Goal: Information Seeking & Learning: Learn about a topic

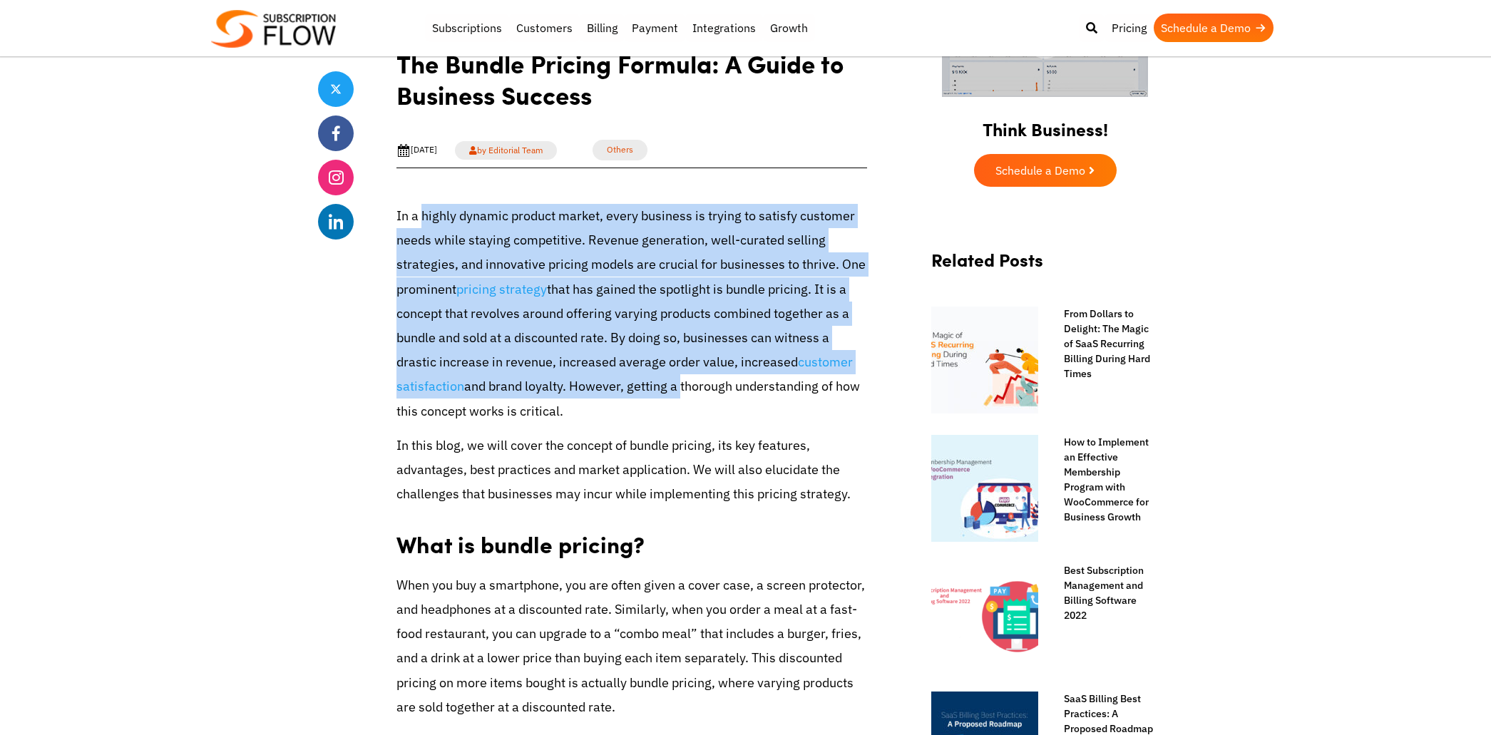
drag, startPoint x: 424, startPoint y: 223, endPoint x: 690, endPoint y: 452, distance: 352.0
click at [676, 387] on p "In a highly dynamic product market, every business is trying to satisfy custome…" at bounding box center [632, 314] width 471 height 220
click at [690, 452] on p "In this blog, we will cover the concept of bundle pricing, its key features, ad…" at bounding box center [632, 470] width 471 height 73
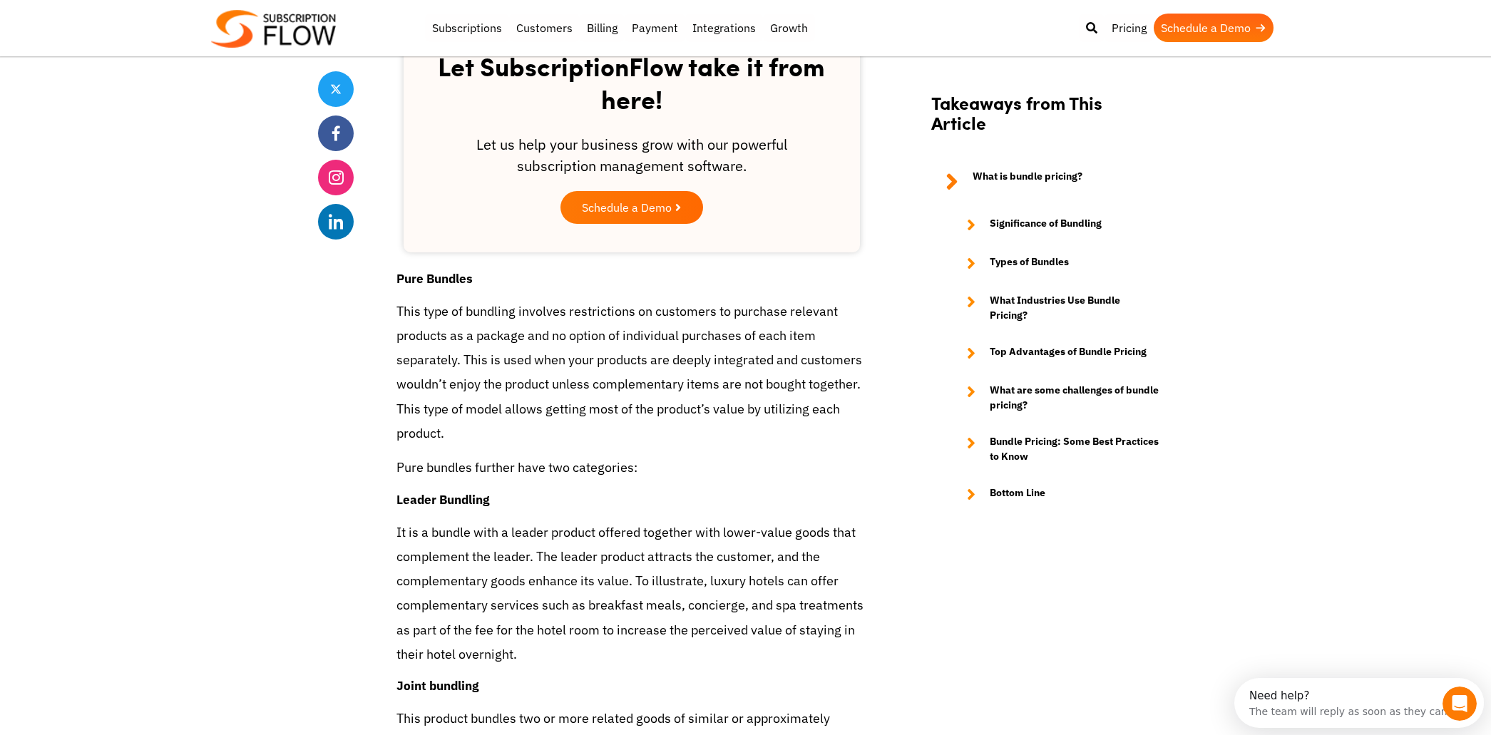
click at [397, 313] on p "This type of bundling involves restrictions on customers to purchase relevant p…" at bounding box center [632, 373] width 471 height 146
click at [397, 314] on p "This type of bundling involves restrictions on customers to purchase relevant p…" at bounding box center [632, 373] width 471 height 146
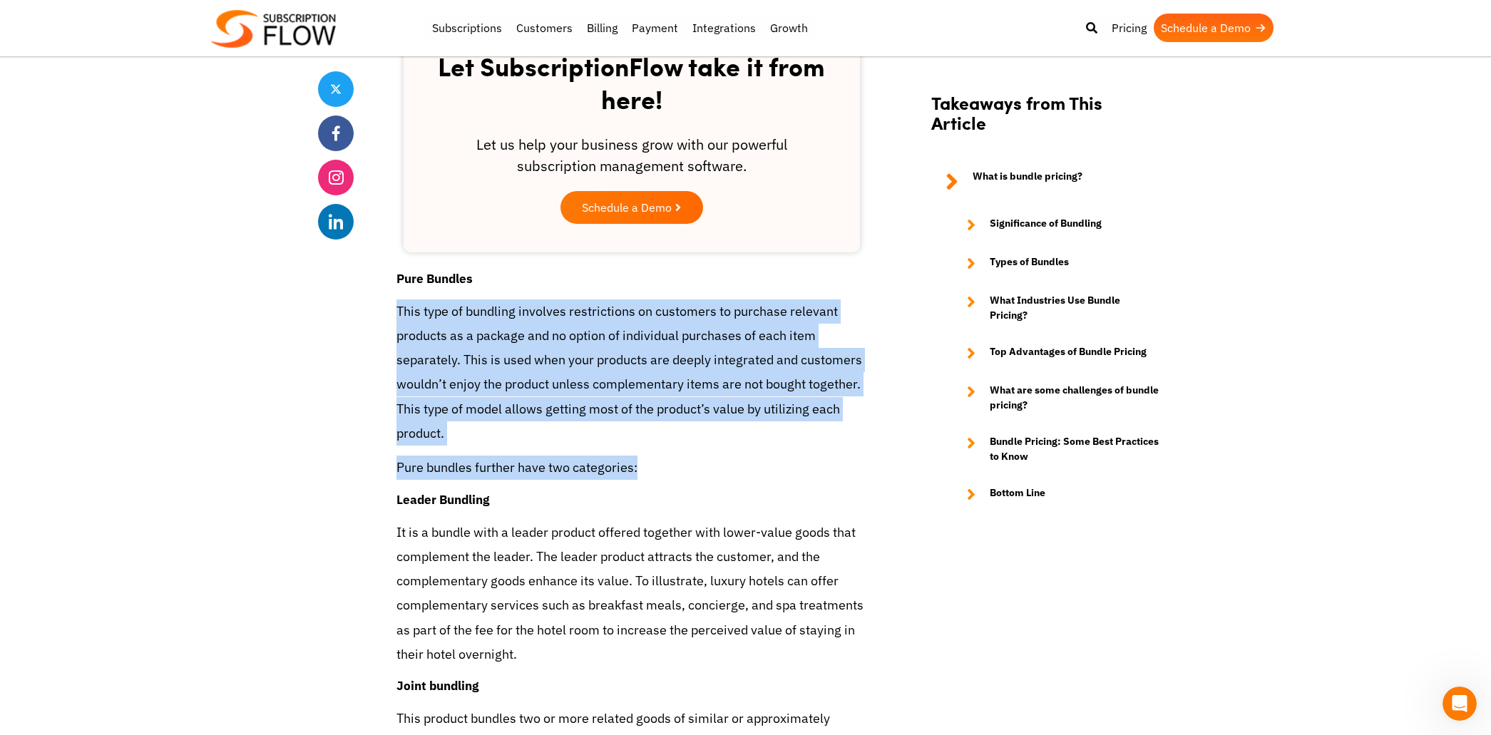
drag, startPoint x: 638, startPoint y: 456, endPoint x: 638, endPoint y: 419, distance: 37.8
click at [641, 461] on p "Pure bundles further have two categories:" at bounding box center [632, 468] width 471 height 24
click at [640, 409] on p "This type of bundling involves restrictions on customers to purchase relevant p…" at bounding box center [632, 373] width 471 height 146
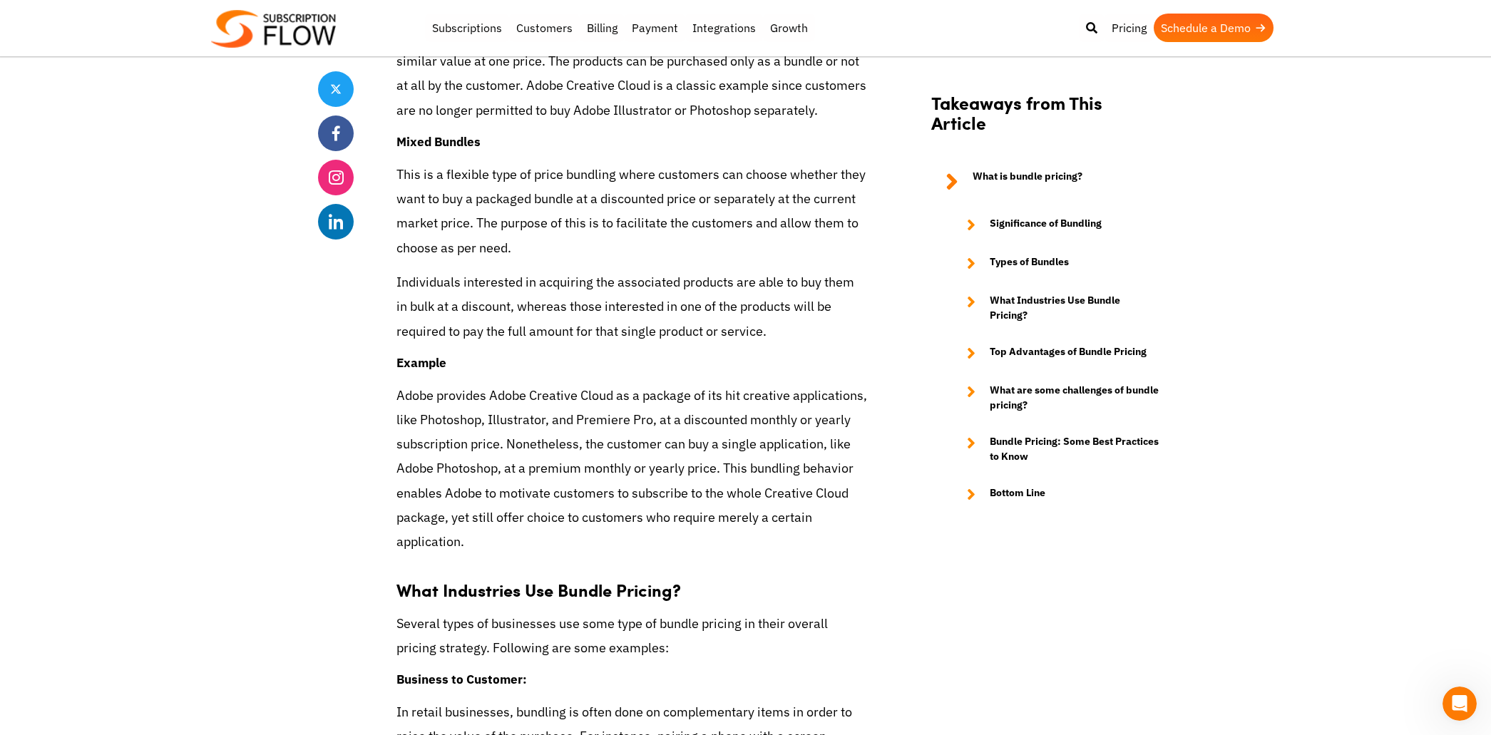
click at [671, 612] on p "Several types of businesses use some type of bundle pricing in their overall pr…" at bounding box center [632, 636] width 471 height 49
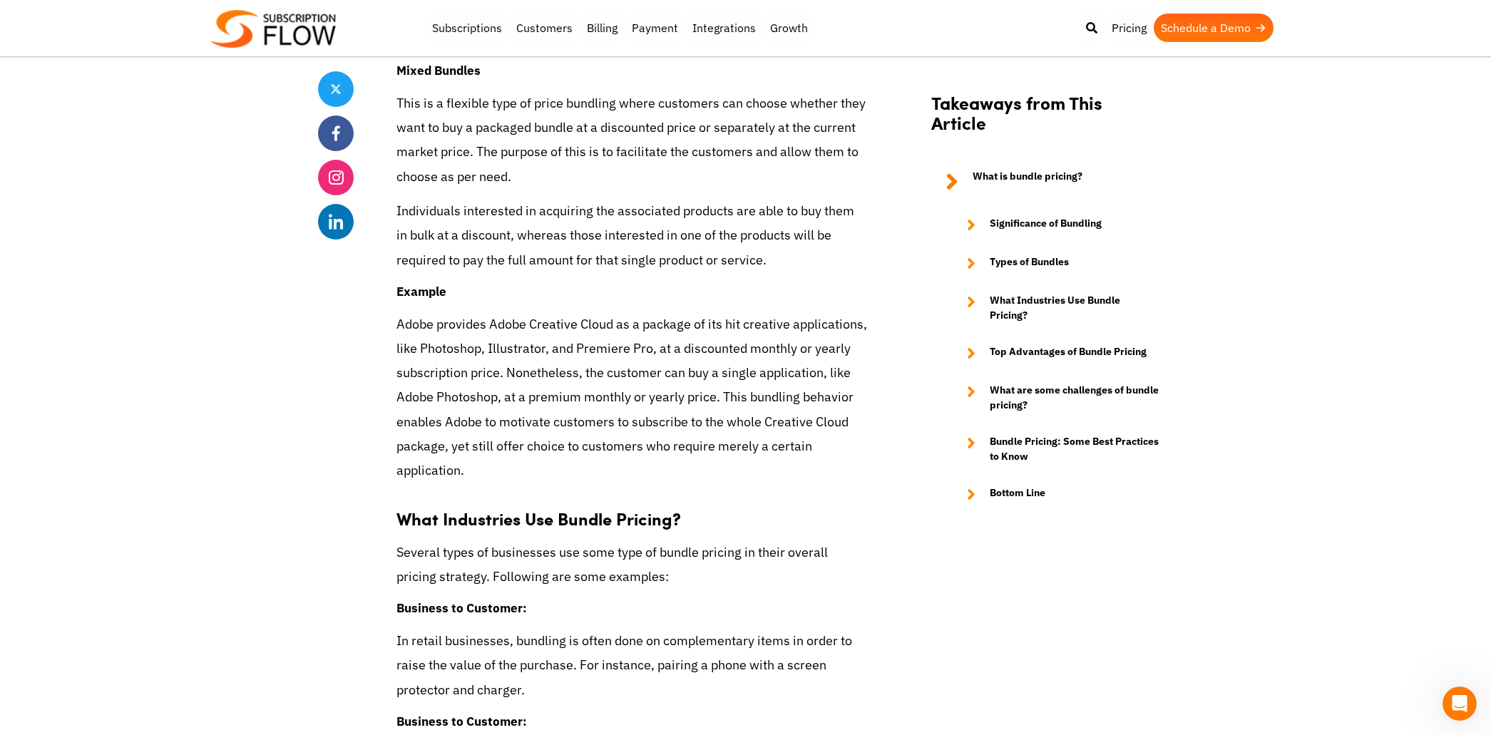
drag, startPoint x: 726, startPoint y: 602, endPoint x: 636, endPoint y: 408, distance: 213.8
click at [728, 598] on div "In a highly dynamic product market, every business is trying to satisfy custome…" at bounding box center [632, 618] width 471 height 6110
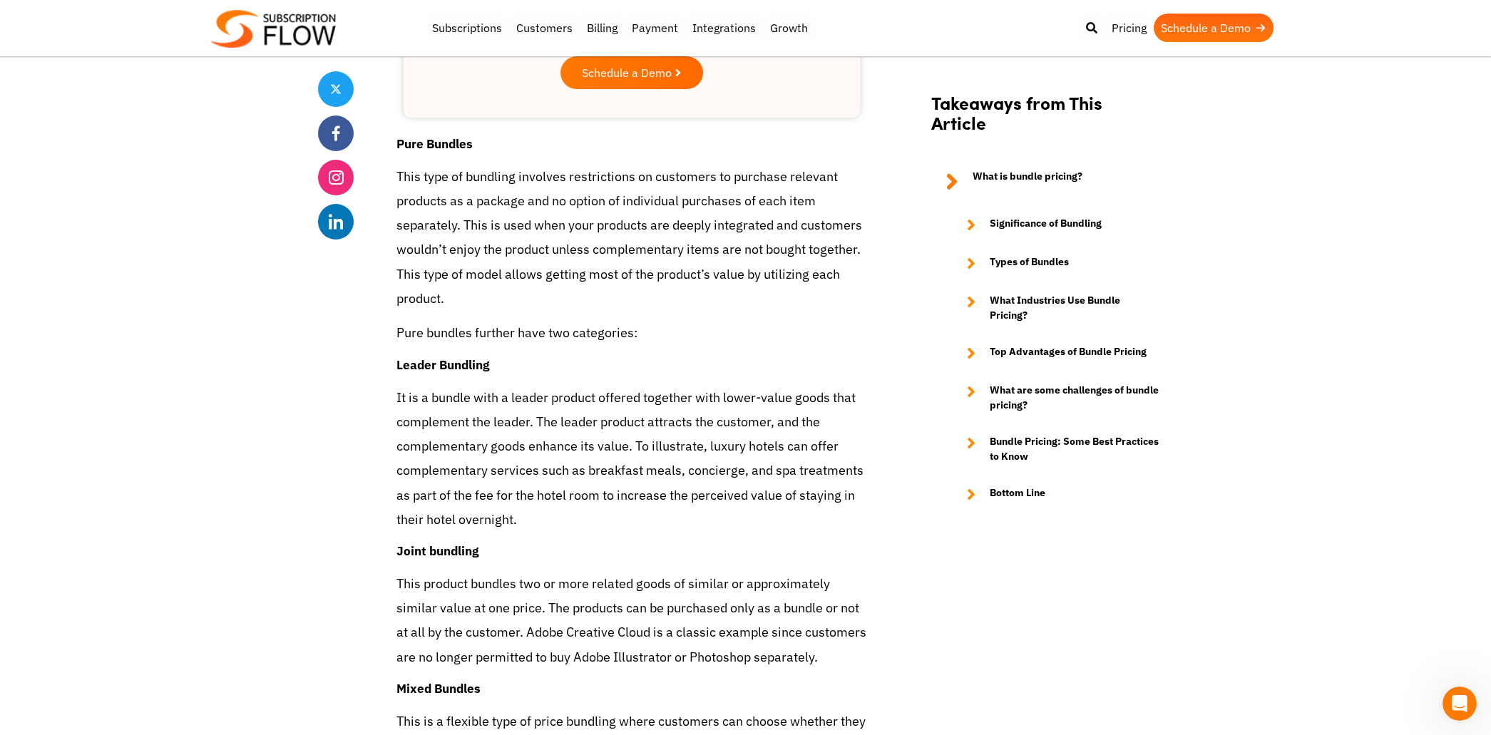
scroll to position [2562, 0]
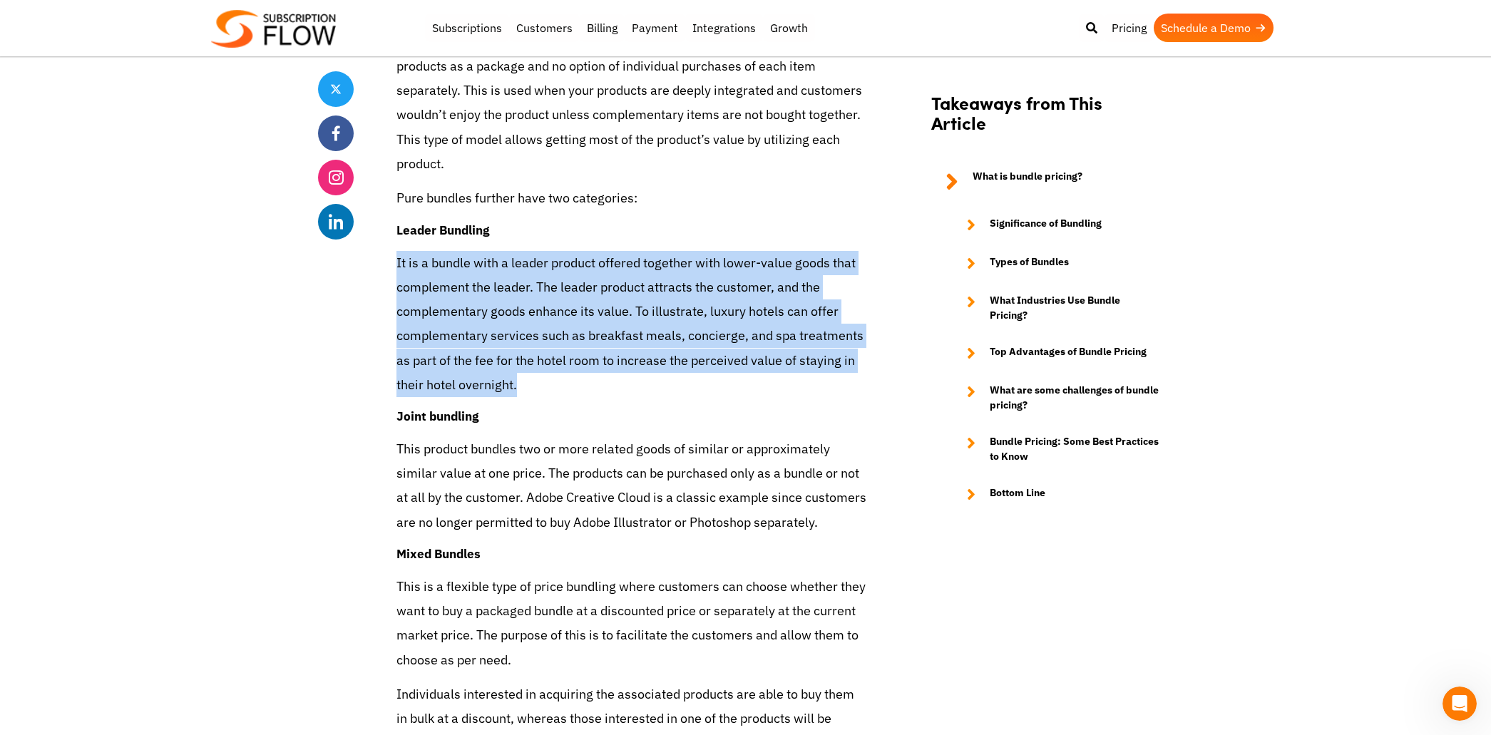
drag, startPoint x: 509, startPoint y: 371, endPoint x: 517, endPoint y: 378, distance: 10.6
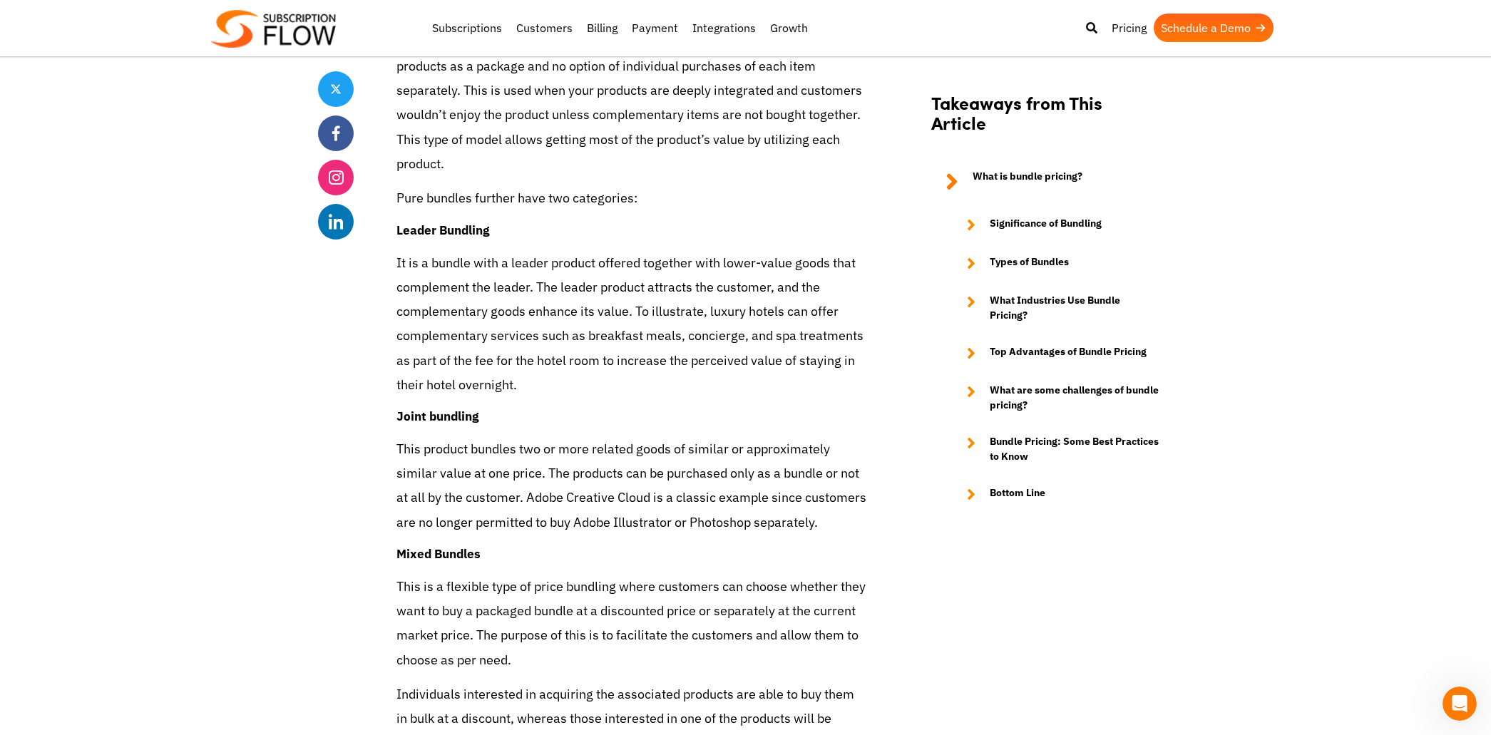
click at [524, 384] on p "It is a bundle with a leader product offered together with lower-value goods th…" at bounding box center [632, 324] width 471 height 146
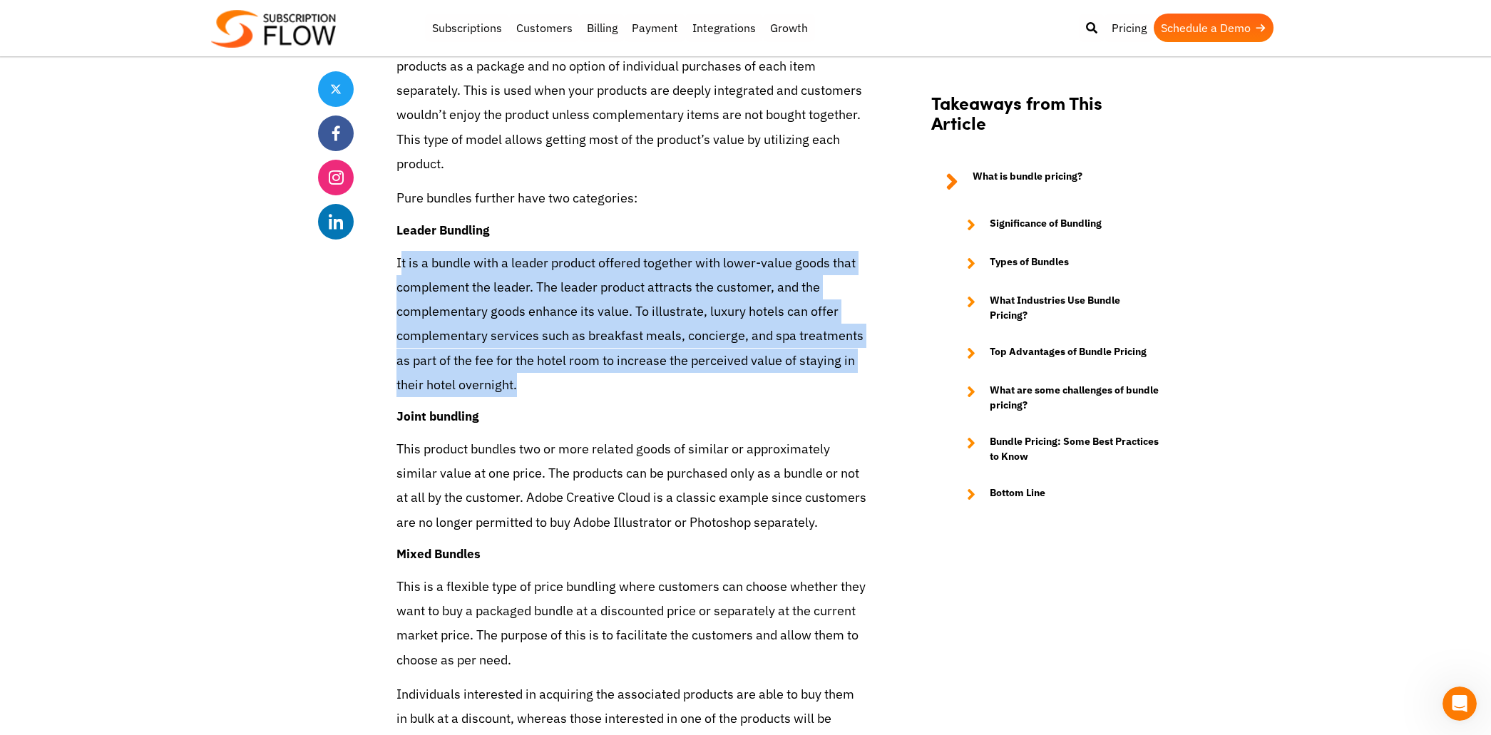
drag, startPoint x: 522, startPoint y: 385, endPoint x: 399, endPoint y: 272, distance: 167.1
click at [399, 272] on p "It is a bundle with a leader product offered together with lower-value goods th…" at bounding box center [632, 324] width 471 height 146
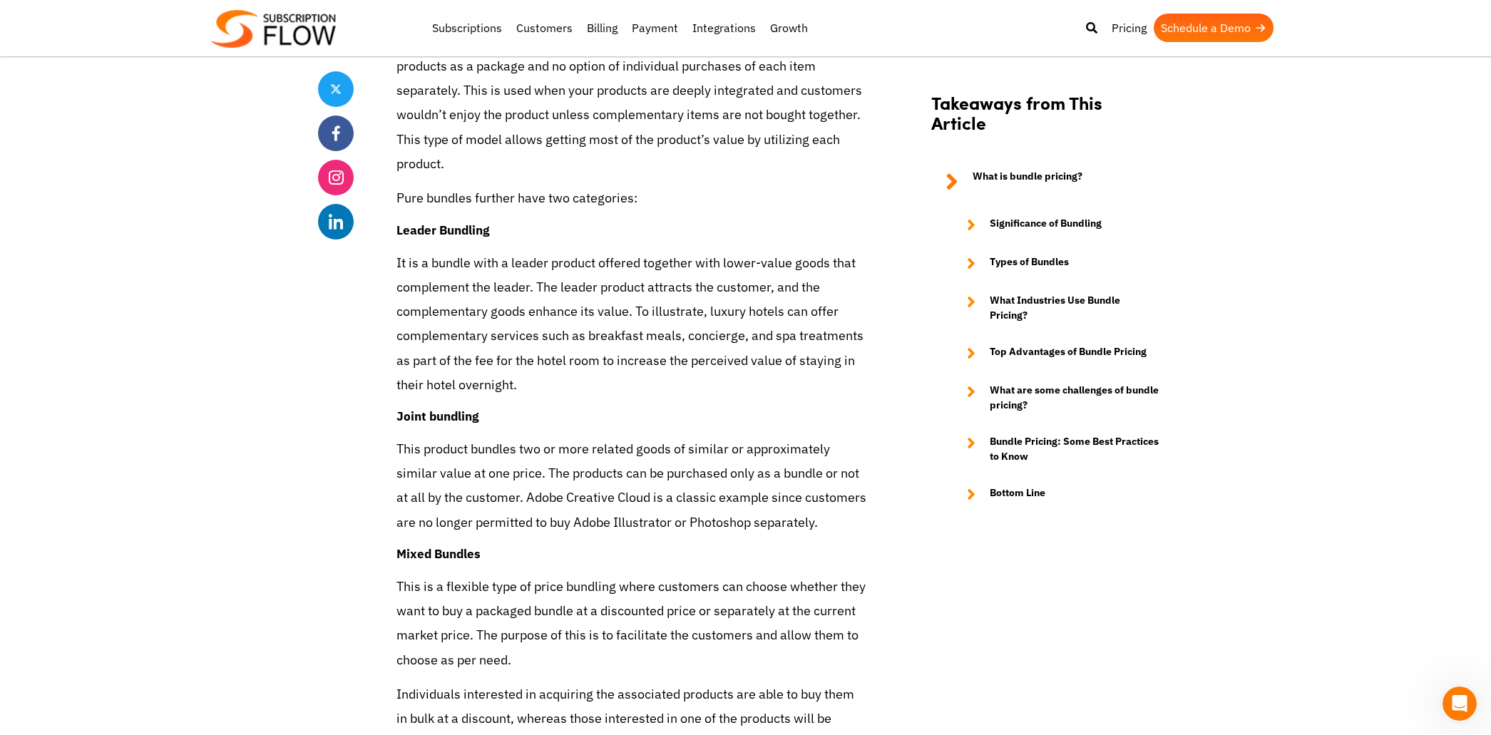
click at [429, 447] on p "This product bundles two or more related goods of similar or approximately simi…" at bounding box center [632, 486] width 471 height 98
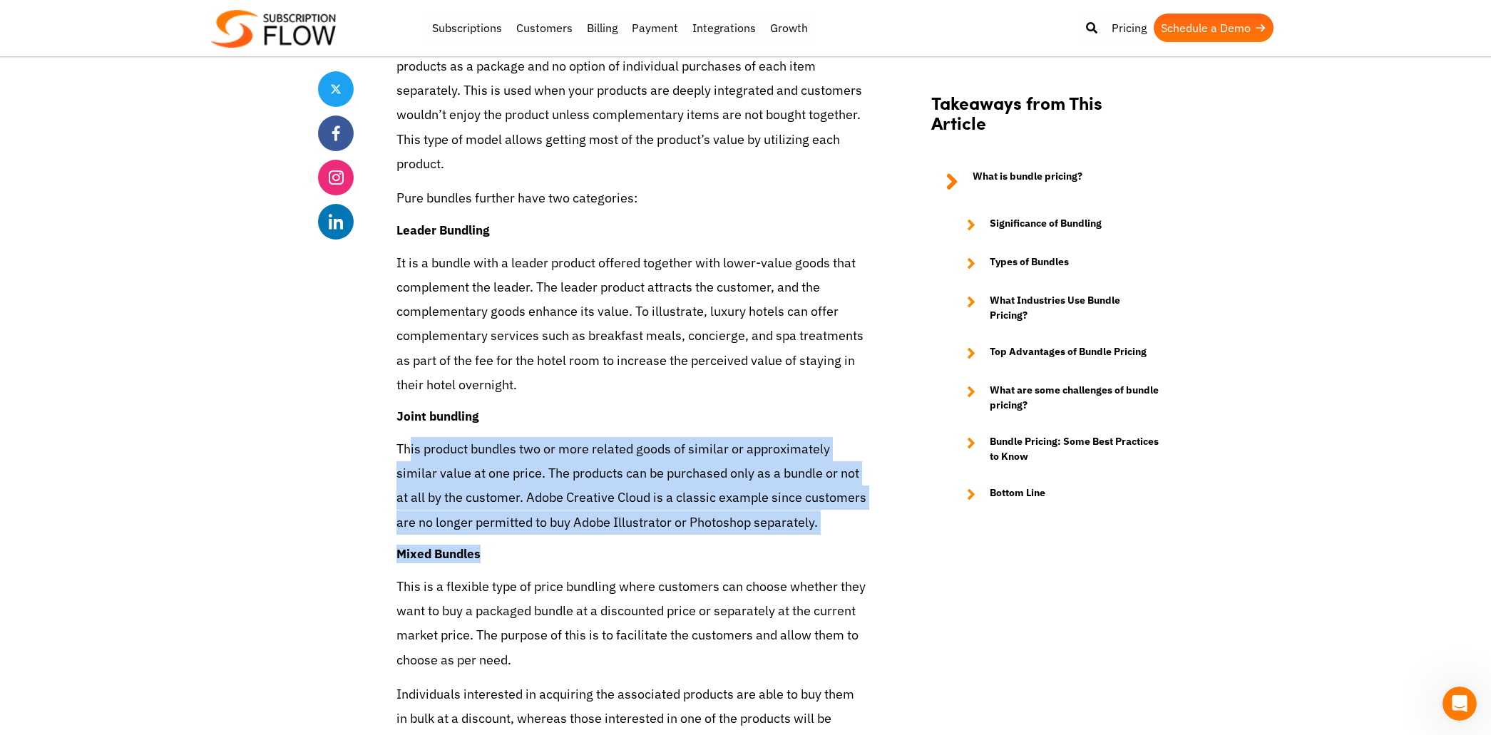
drag, startPoint x: 410, startPoint y: 451, endPoint x: 596, endPoint y: 545, distance: 208.6
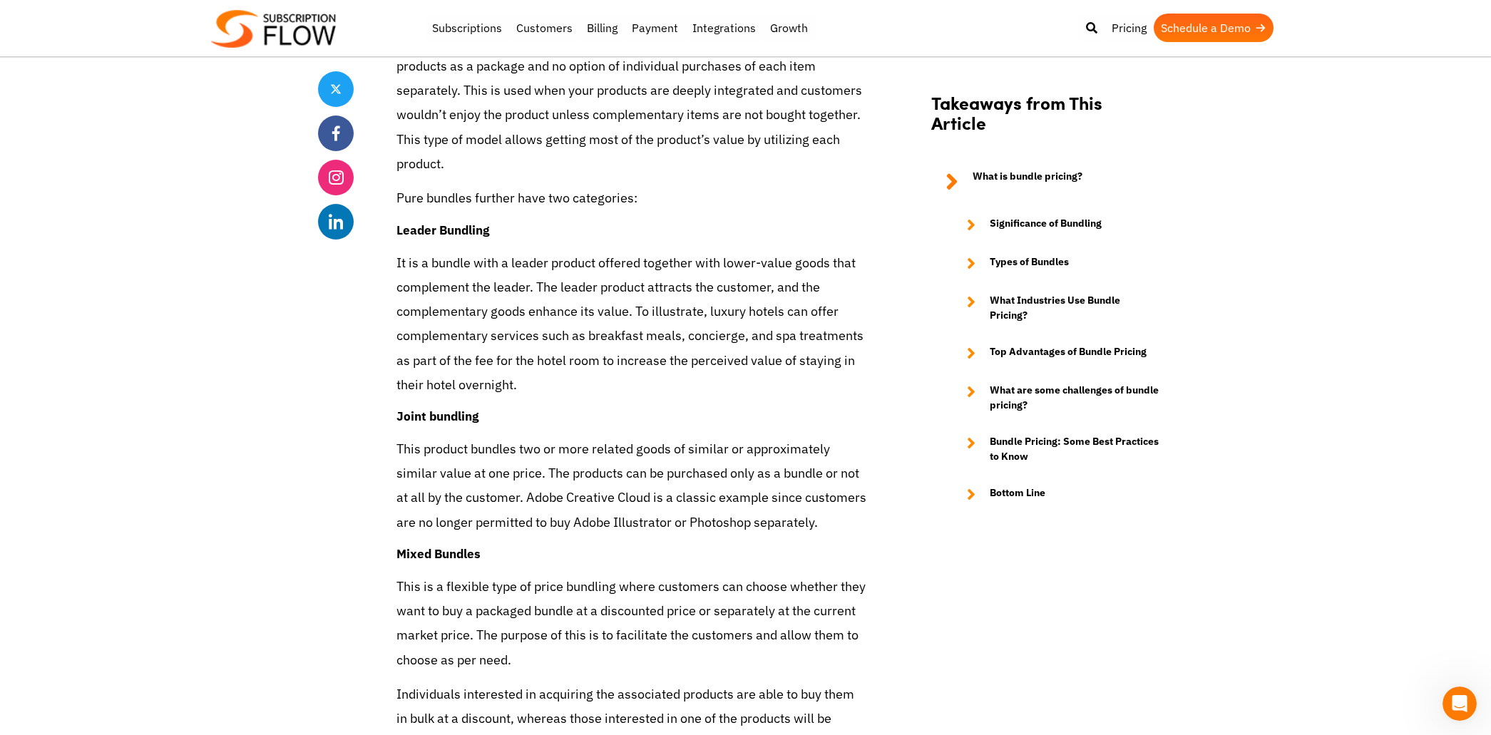
click at [596, 546] on h4 "Mixed Bundles" at bounding box center [632, 554] width 471 height 19
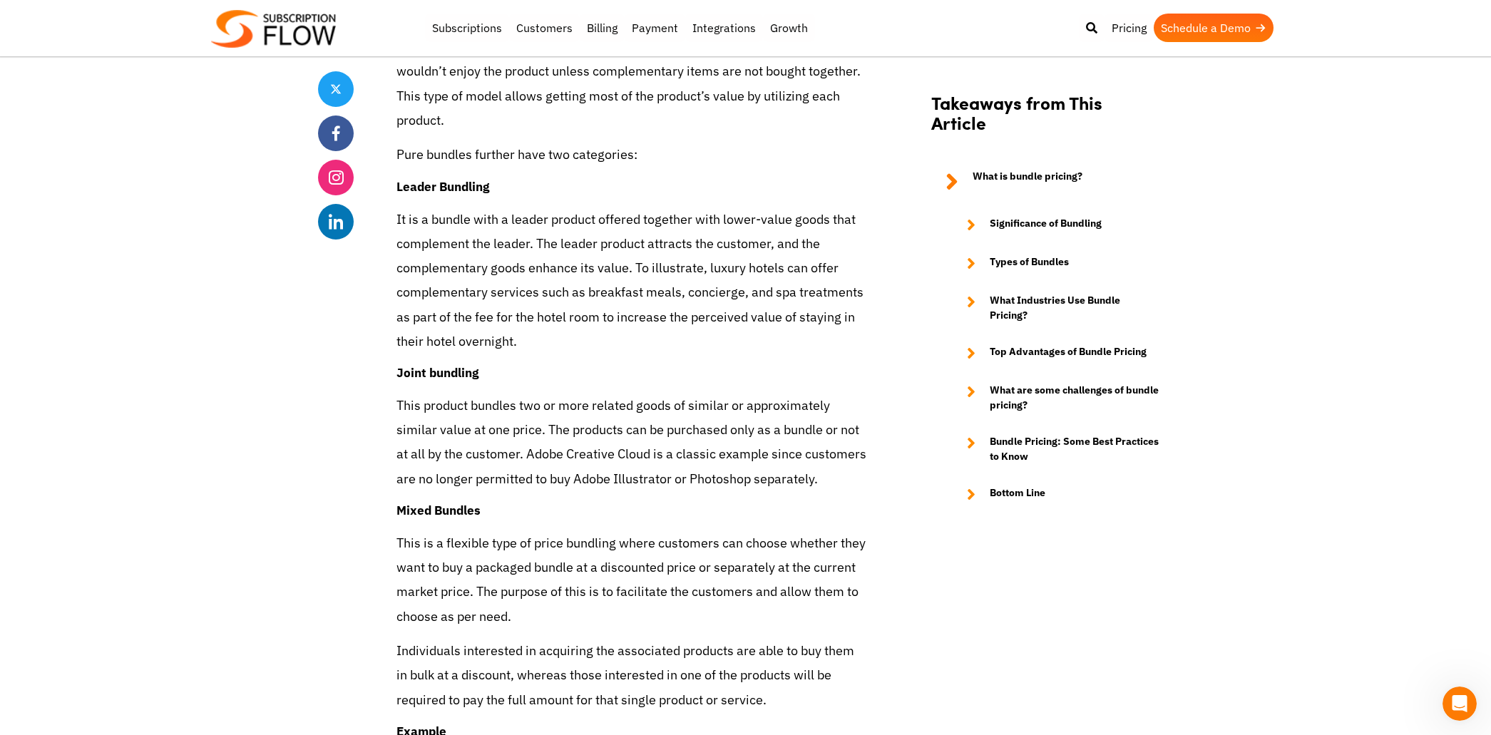
scroll to position [2689, 0]
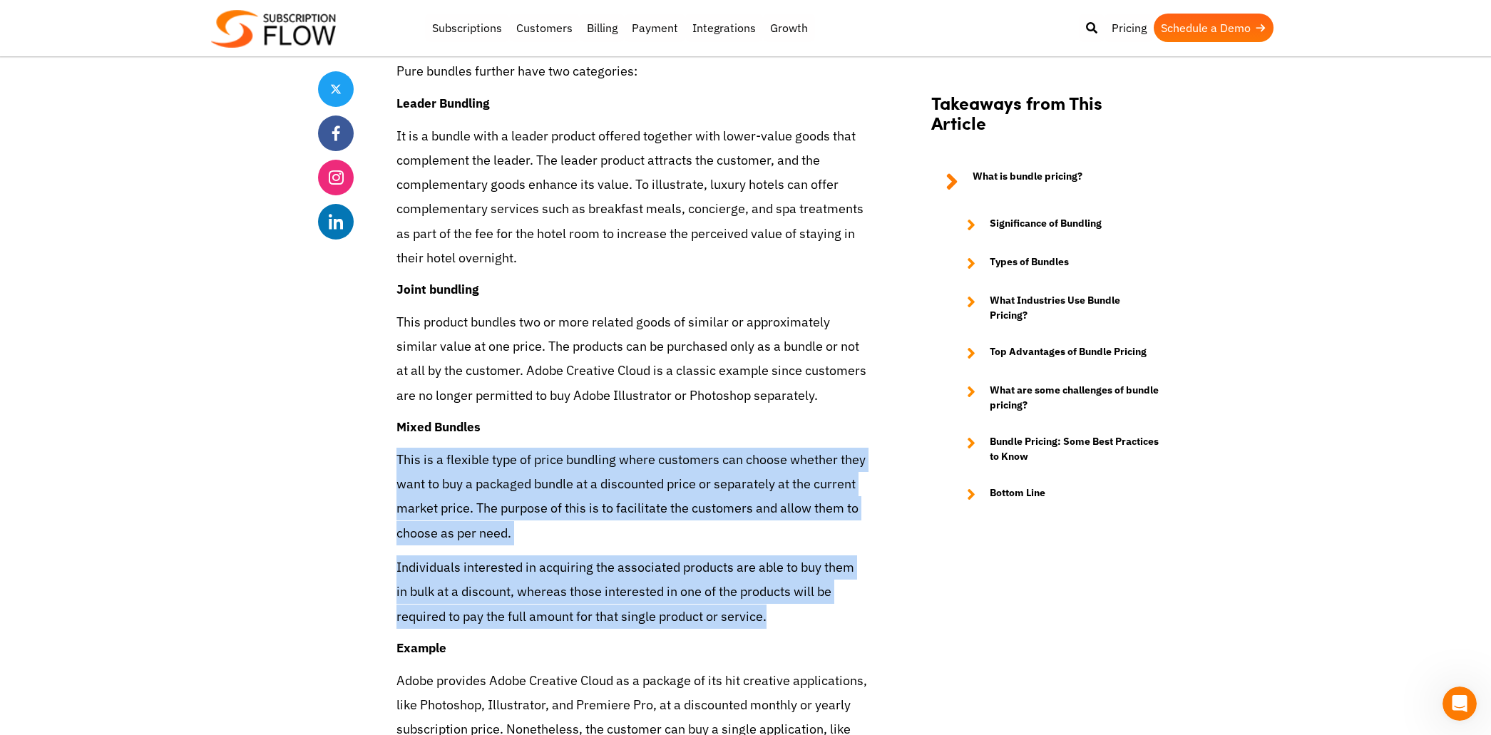
drag, startPoint x: 397, startPoint y: 462, endPoint x: 774, endPoint y: 615, distance: 407.0
click at [775, 615] on p "Individuals interested in acquiring the associated products are able to buy the…" at bounding box center [632, 592] width 471 height 73
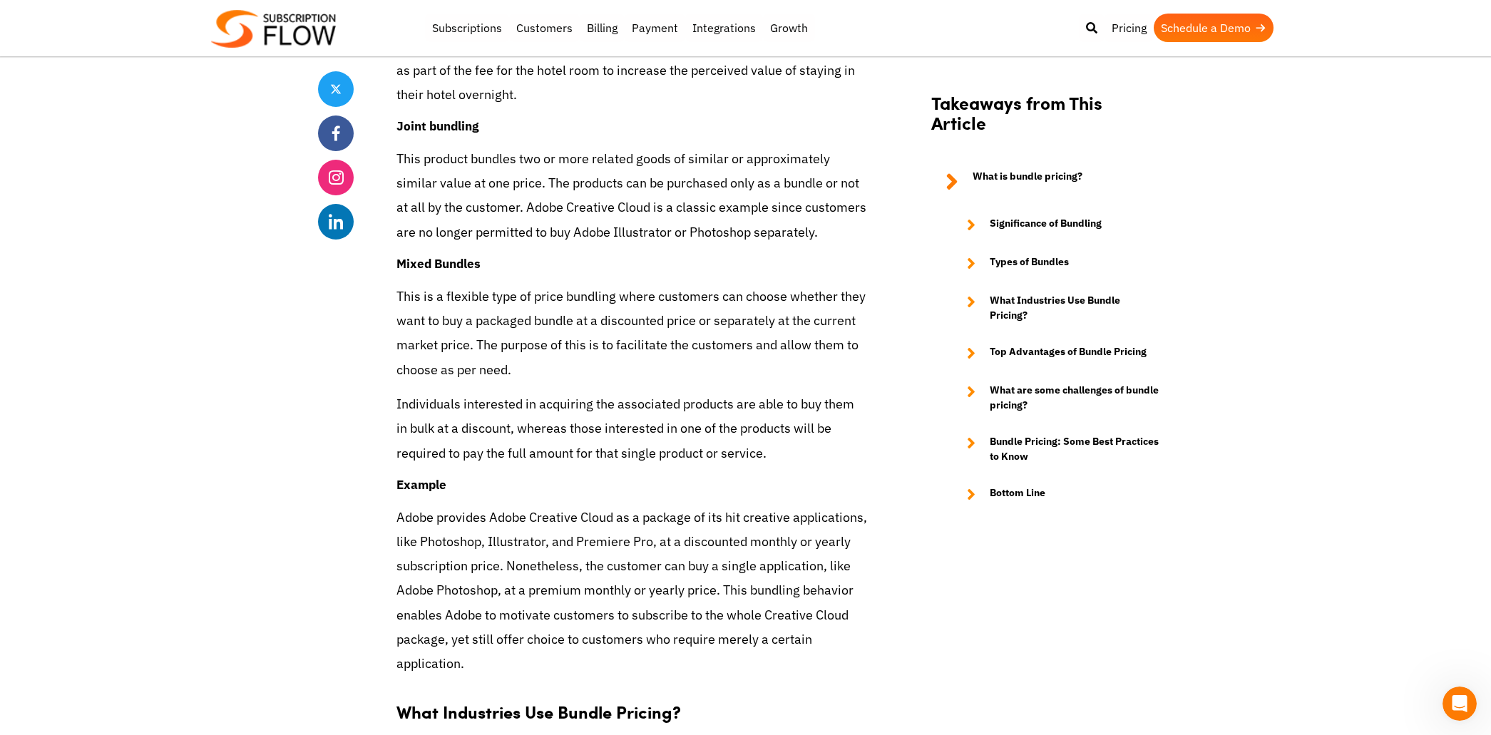
scroll to position [3148, 0]
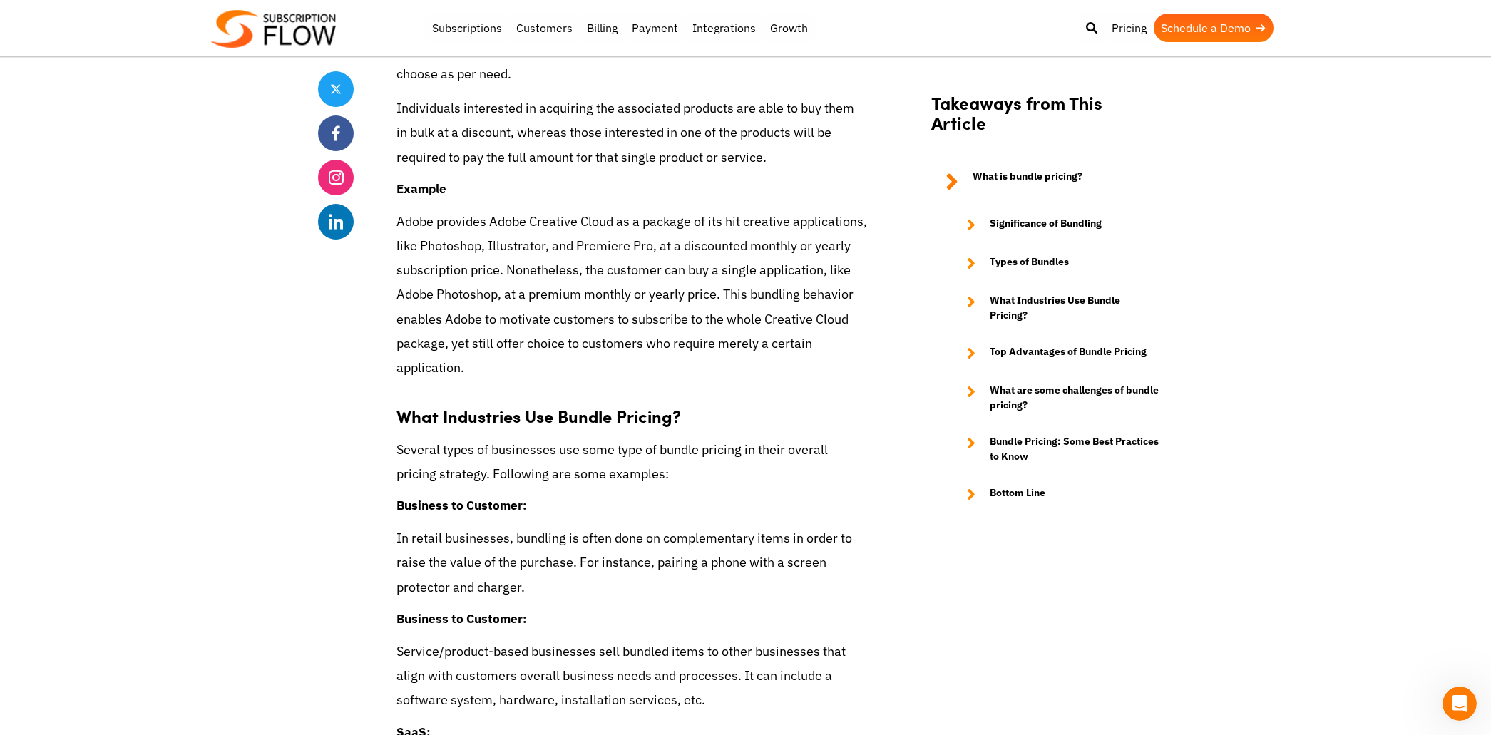
click at [394, 434] on div "Share The Bundle Pricing Formula: A Guide to Business Success [DATE] by Editori…" at bounding box center [746, 583] width 856 height 6778
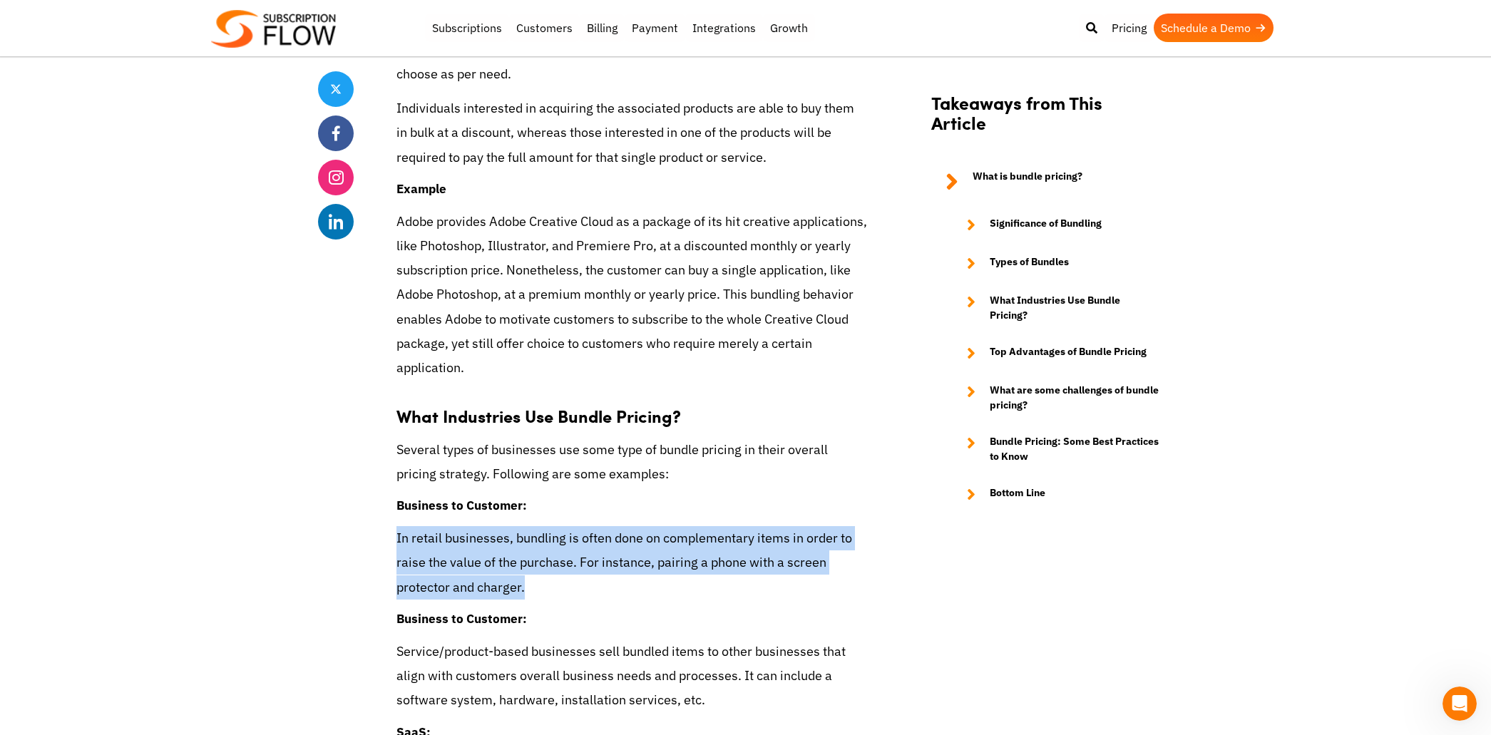
drag, startPoint x: 396, startPoint y: 539, endPoint x: 568, endPoint y: 598, distance: 182.7
click at [568, 598] on p "In retail businesses, bundling is often done on complementary items in order to…" at bounding box center [632, 562] width 471 height 73
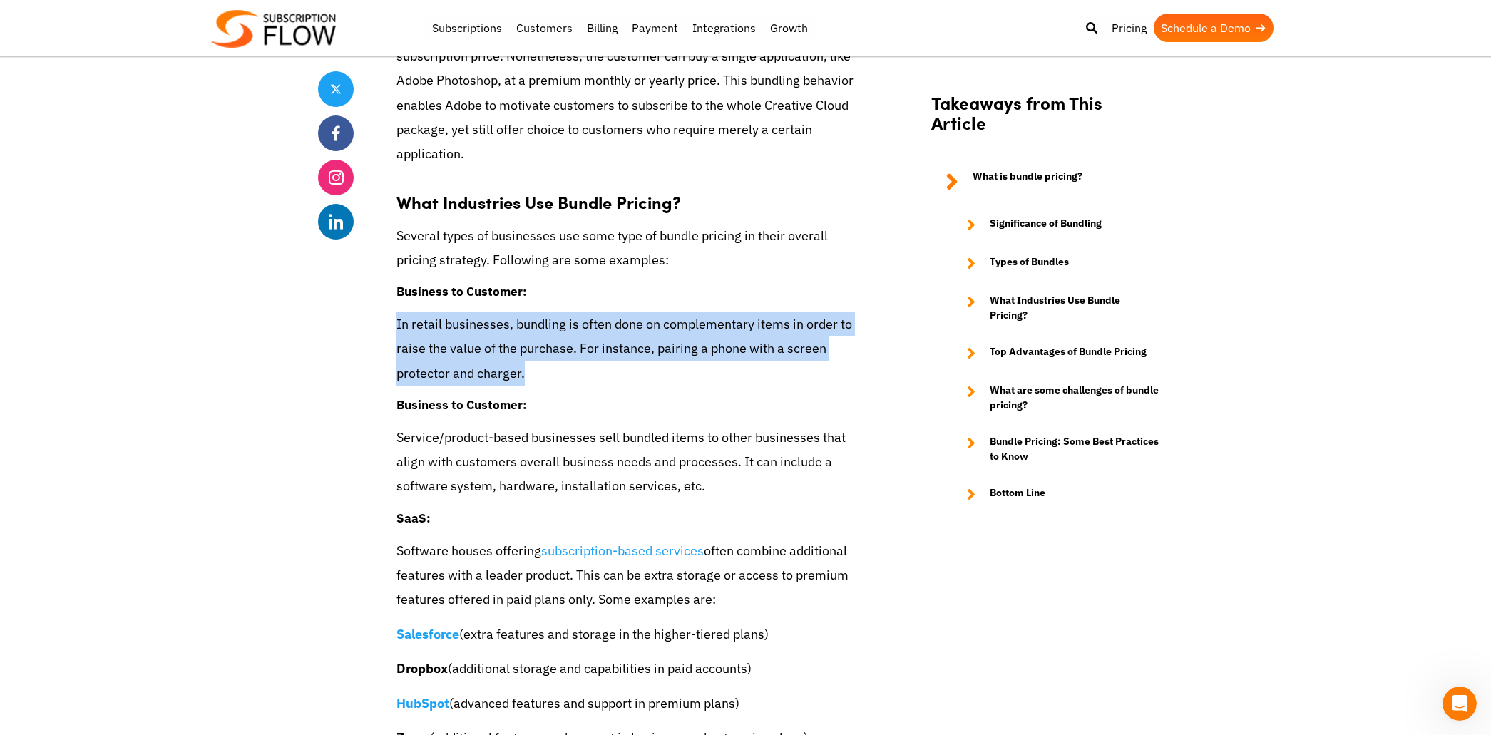
scroll to position [3629, 0]
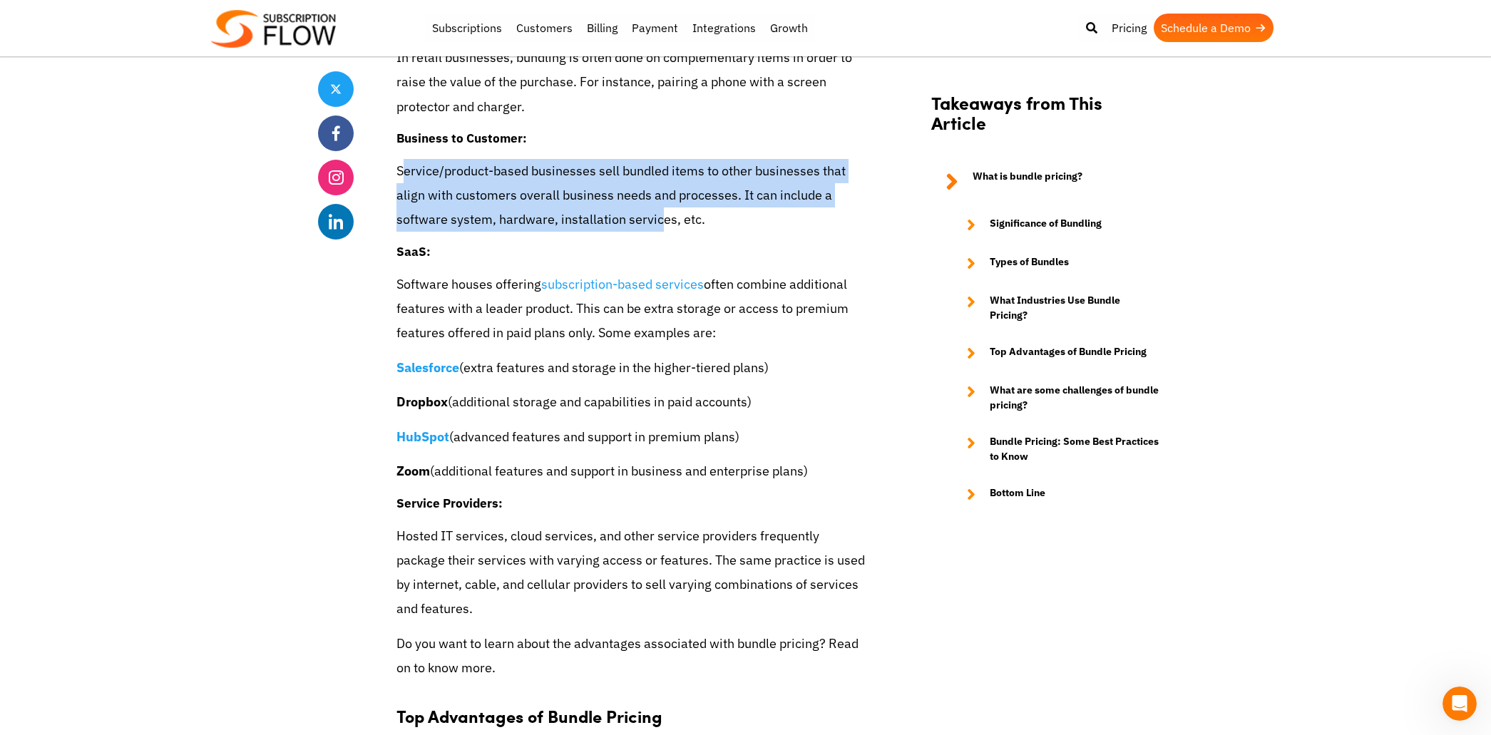
drag, startPoint x: 402, startPoint y: 168, endPoint x: 659, endPoint y: 228, distance: 263.7
click at [659, 228] on p "Service/product-based businesses sell bundled items to other businesses that al…" at bounding box center [632, 195] width 471 height 73
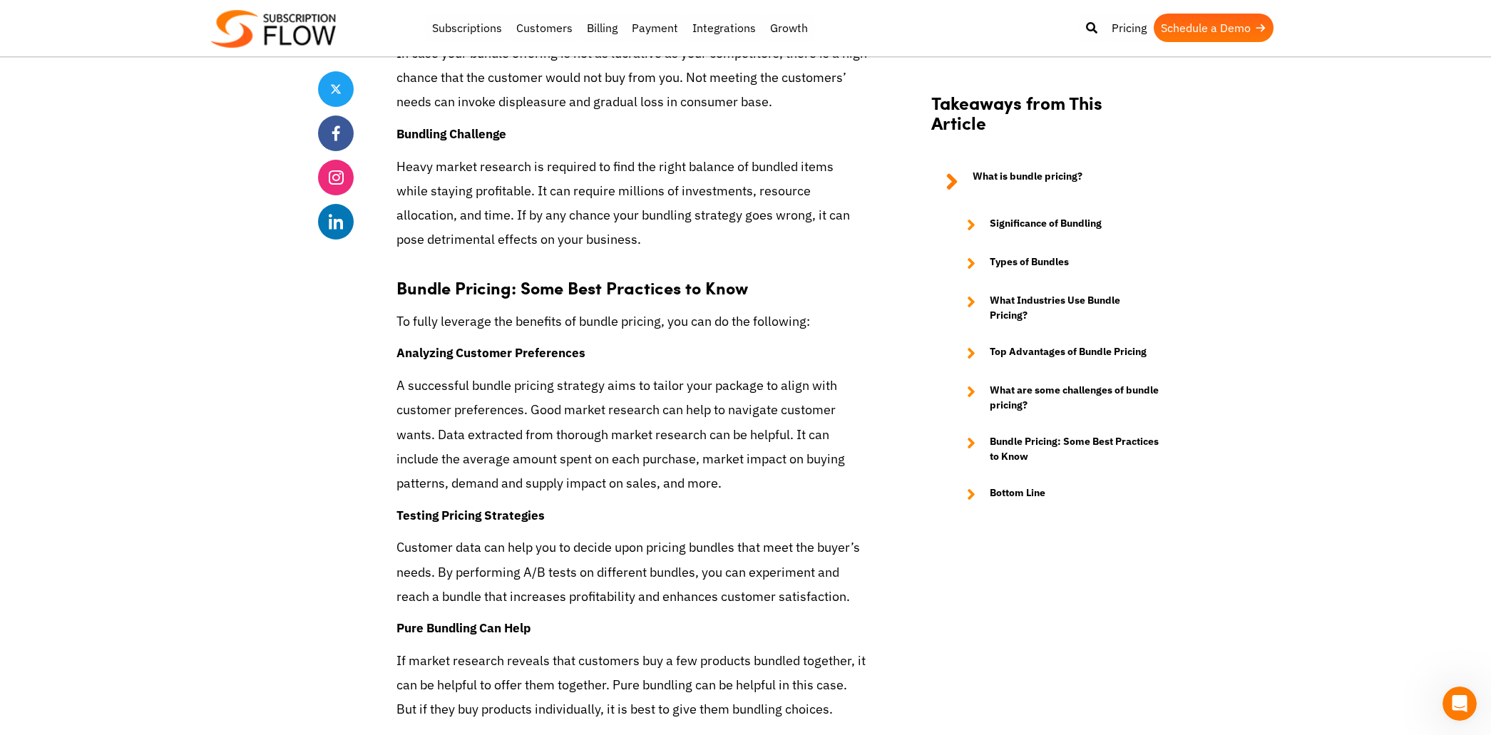
scroll to position [5477, 0]
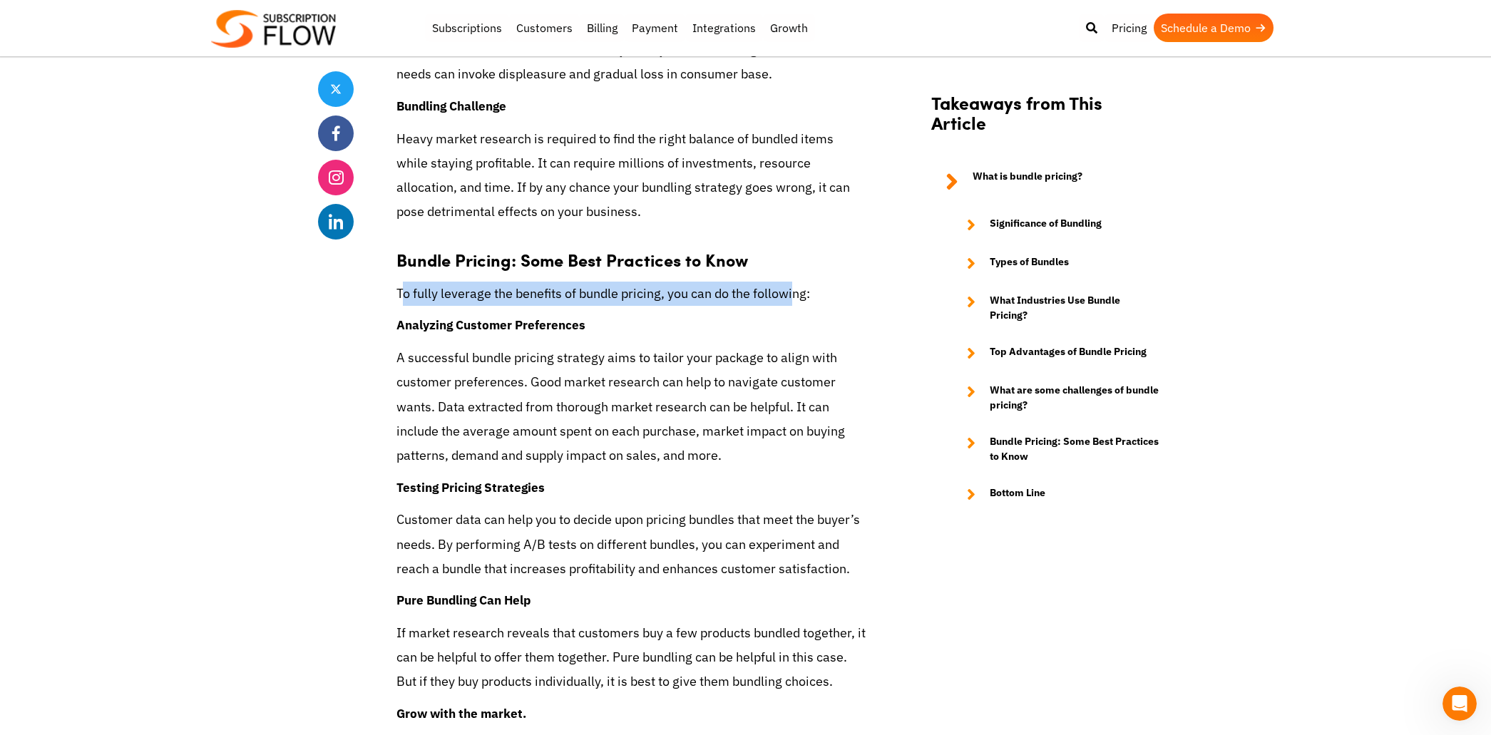
drag, startPoint x: 401, startPoint y: 273, endPoint x: 796, endPoint y: 270, distance: 395.2
click at [796, 282] on p "To fully leverage the benefits of bundle pricing, you can do the following:" at bounding box center [632, 294] width 471 height 24
click at [641, 366] on p "A successful bundle pricing strategy aims to tailor your package to align with …" at bounding box center [632, 407] width 471 height 122
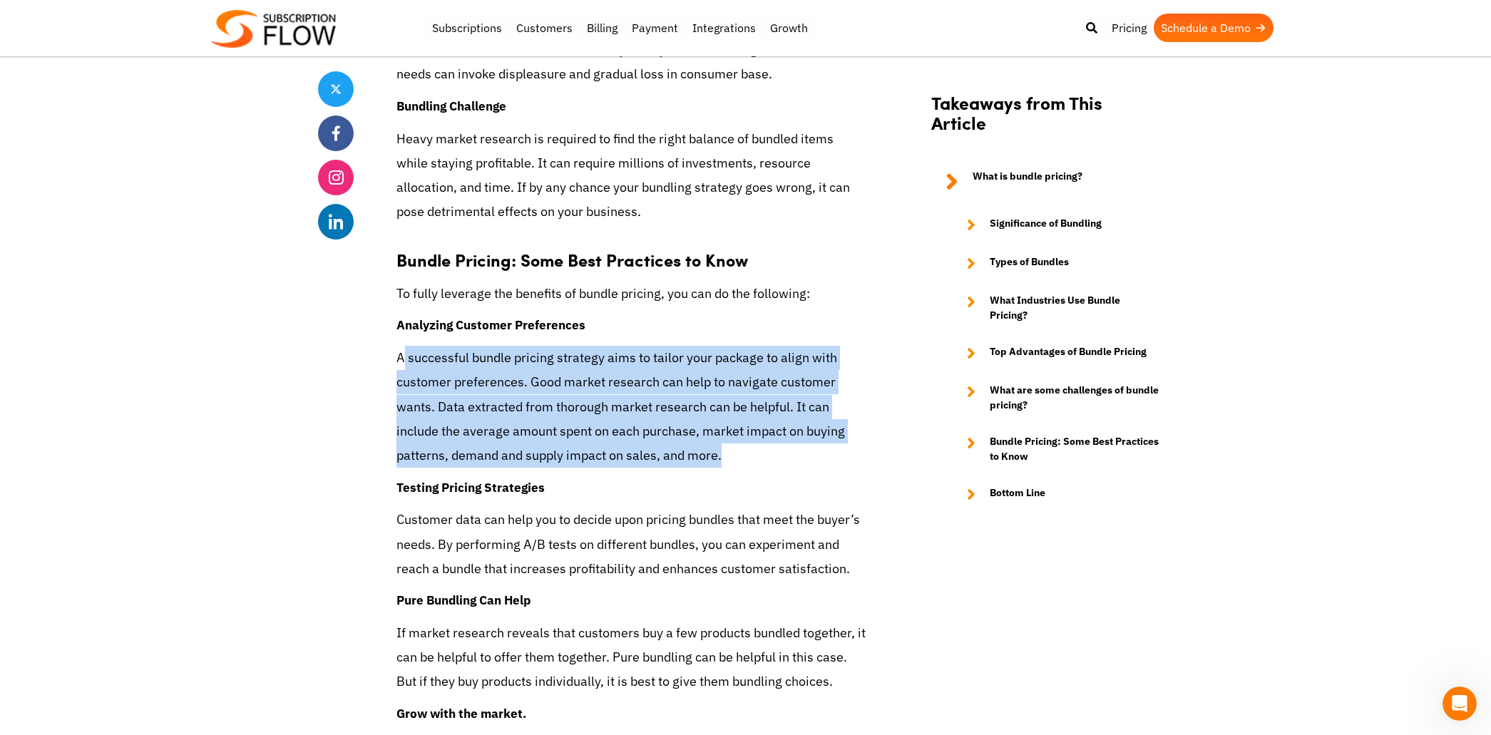
drag, startPoint x: 400, startPoint y: 335, endPoint x: 742, endPoint y: 451, distance: 360.9
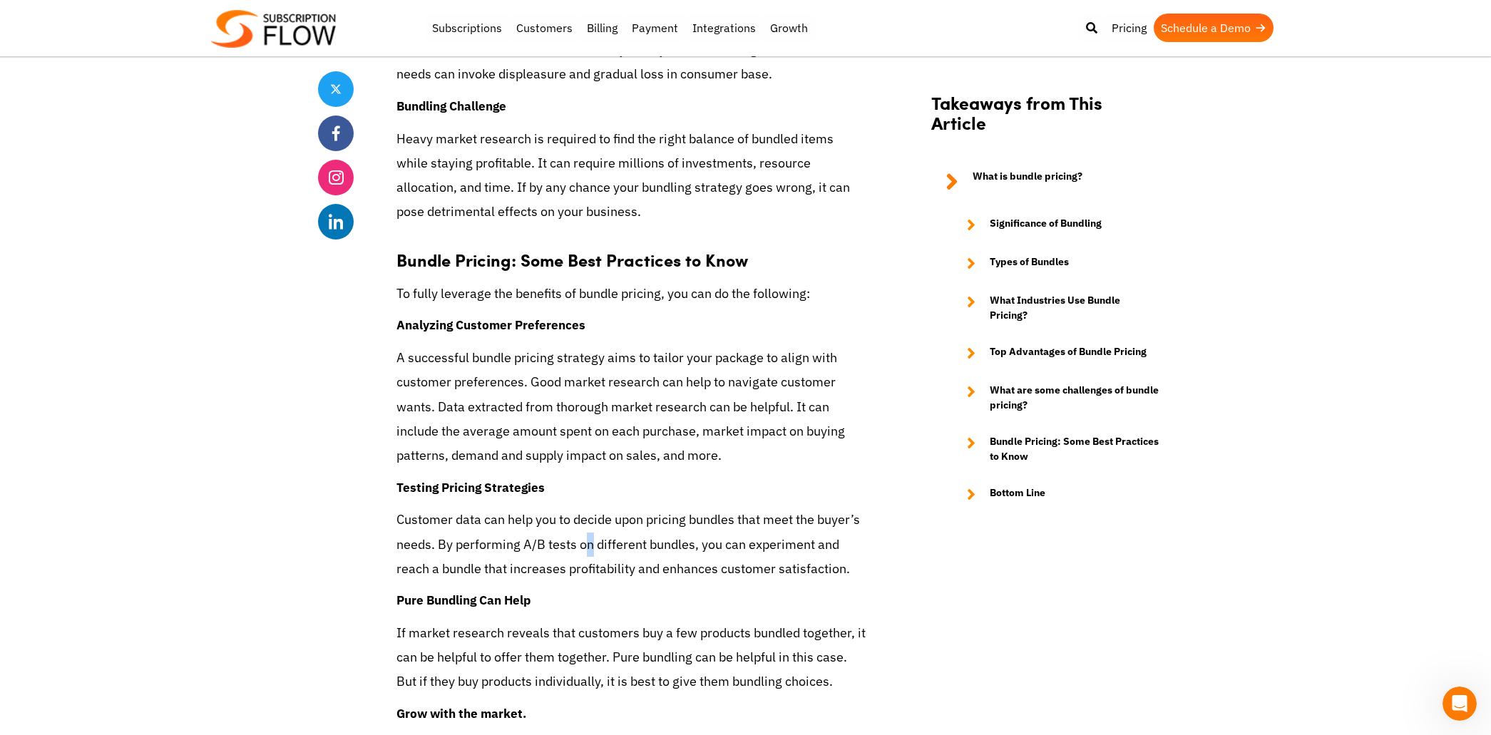
click at [591, 514] on p "Customer data can help you to decide upon pricing bundles that meet the buyer’s…" at bounding box center [632, 544] width 471 height 73
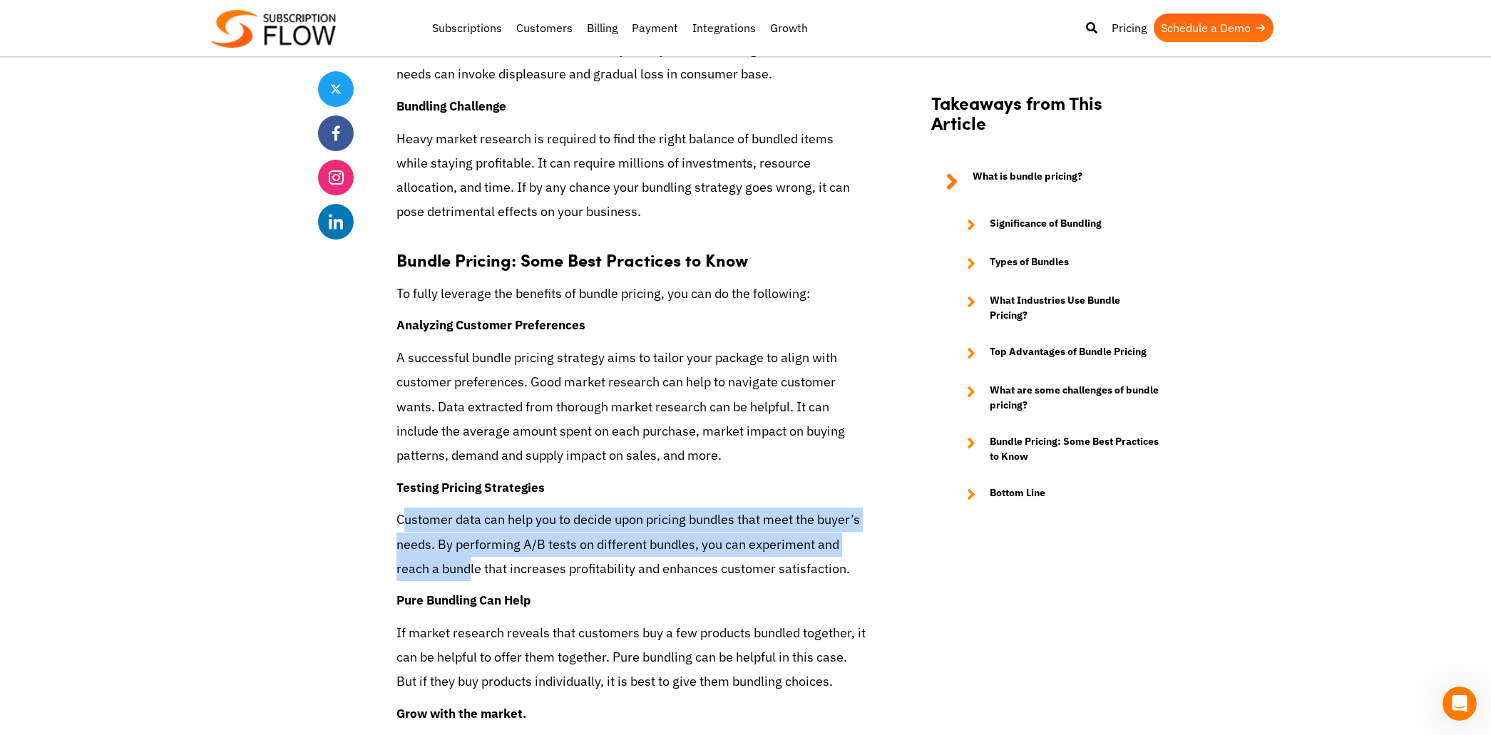
drag, startPoint x: 404, startPoint y: 491, endPoint x: 539, endPoint y: 545, distance: 146.0
click at [536, 545] on p "Customer data can help you to decide upon pricing bundles that meet the buyer’s…" at bounding box center [632, 544] width 471 height 73
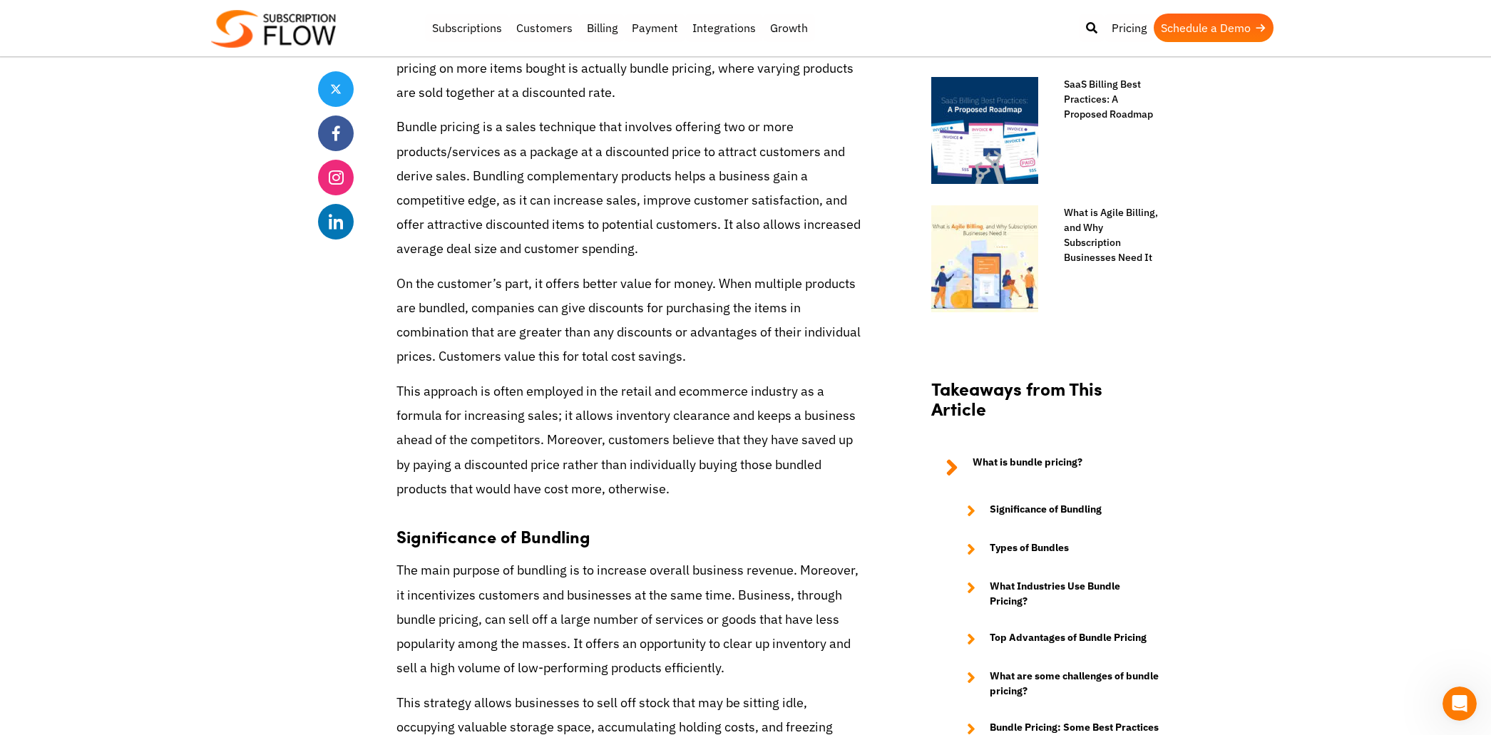
scroll to position [586, 0]
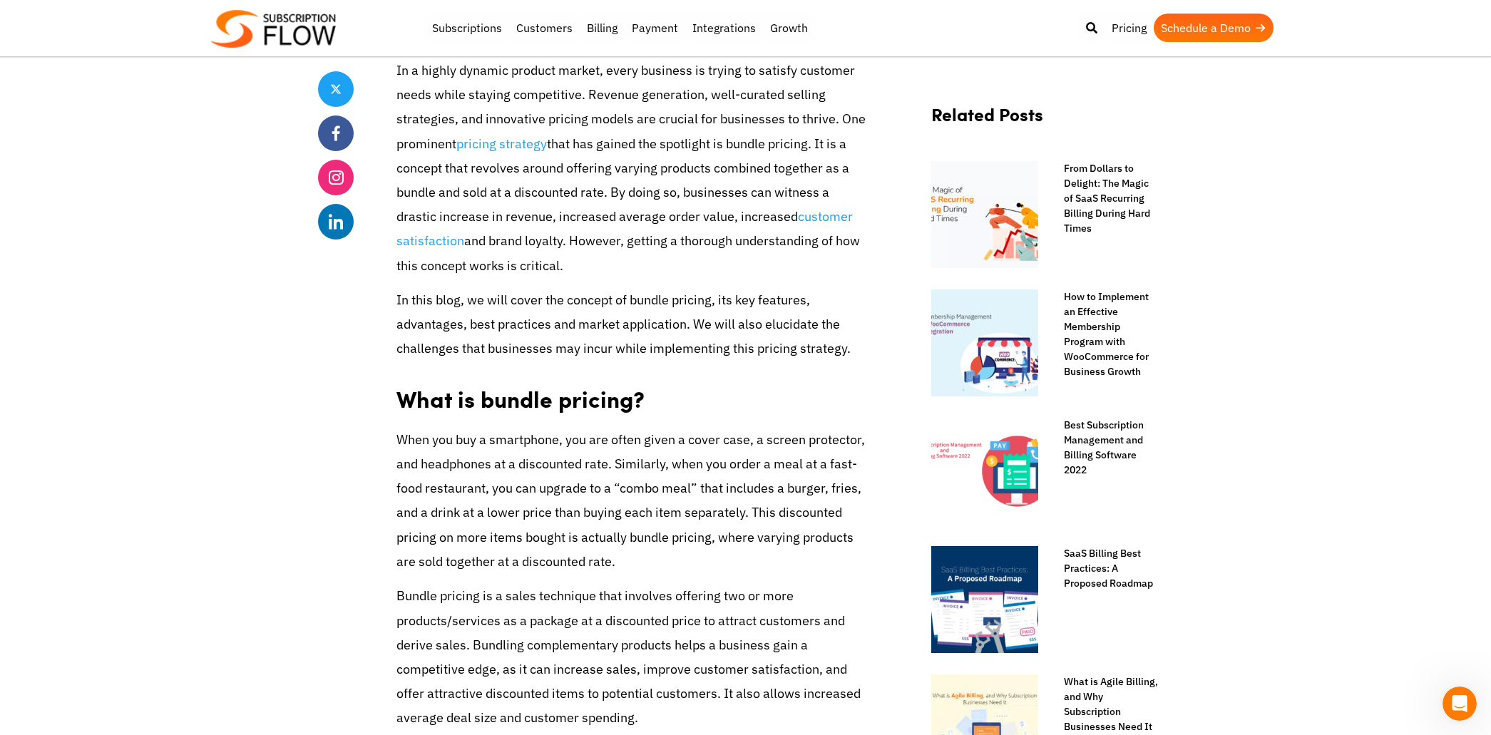
drag, startPoint x: 610, startPoint y: 205, endPoint x: 635, endPoint y: 273, distance: 72.9
click at [618, 208] on p "In a highly dynamic product market, every business is trying to satisfy custome…" at bounding box center [632, 168] width 471 height 220
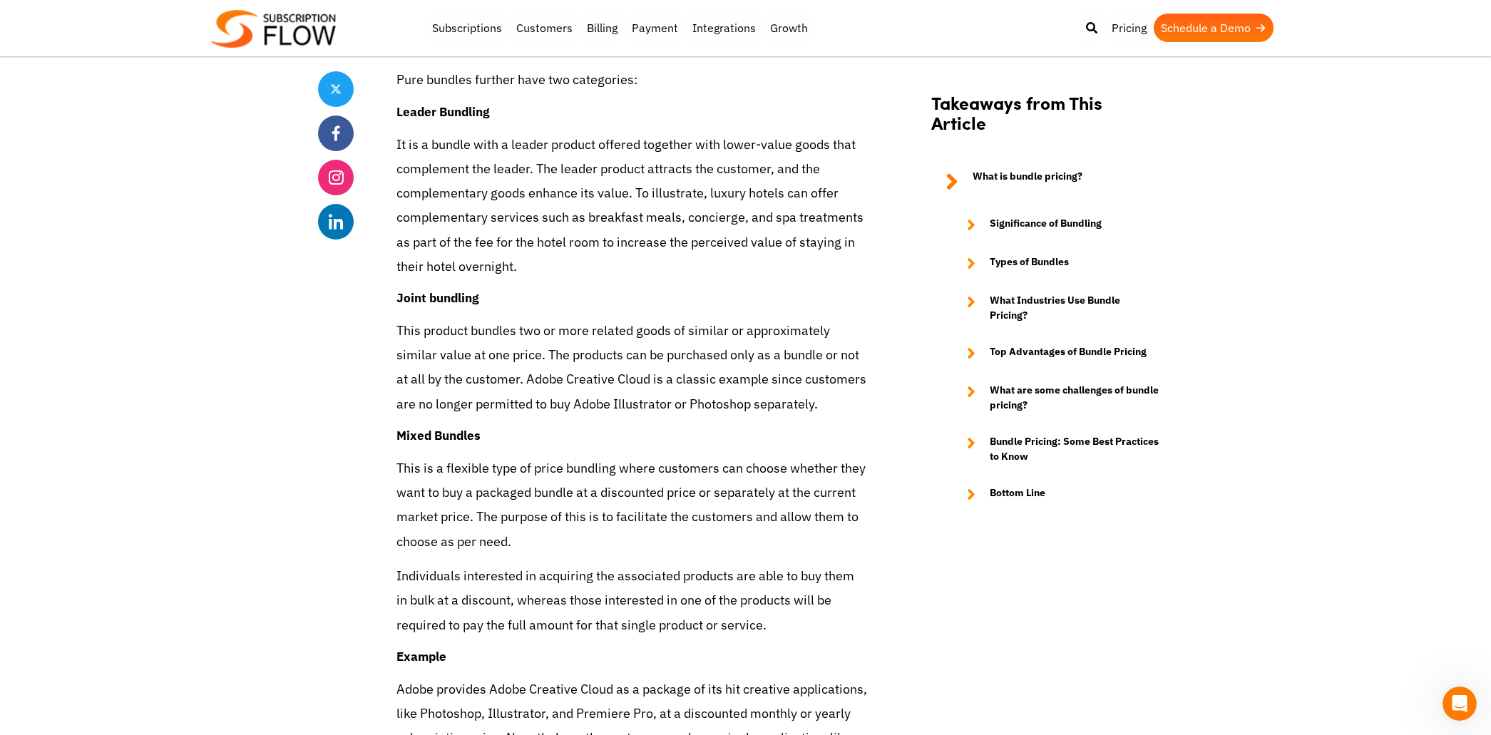
scroll to position [2681, 0]
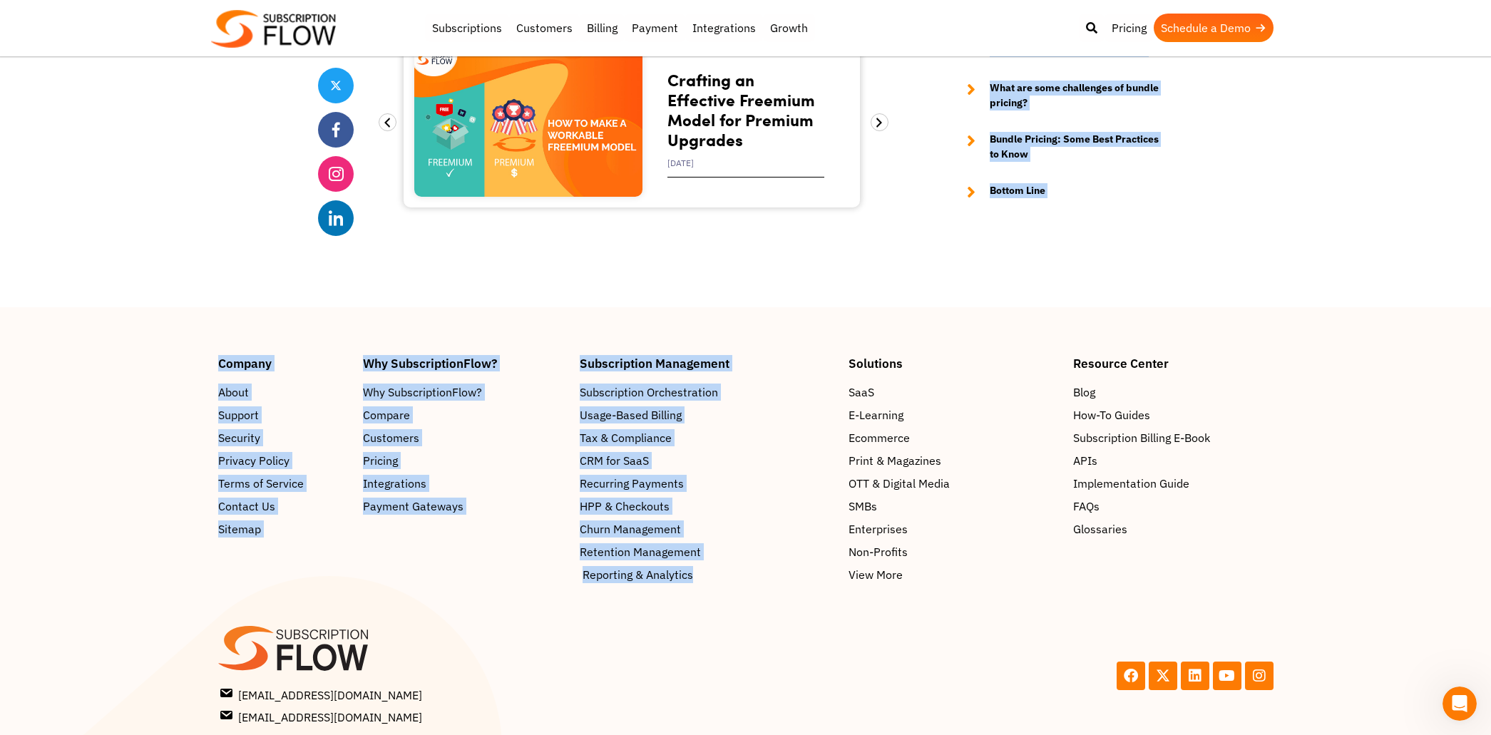
drag, startPoint x: 398, startPoint y: 113, endPoint x: 791, endPoint y: 554, distance: 590.6
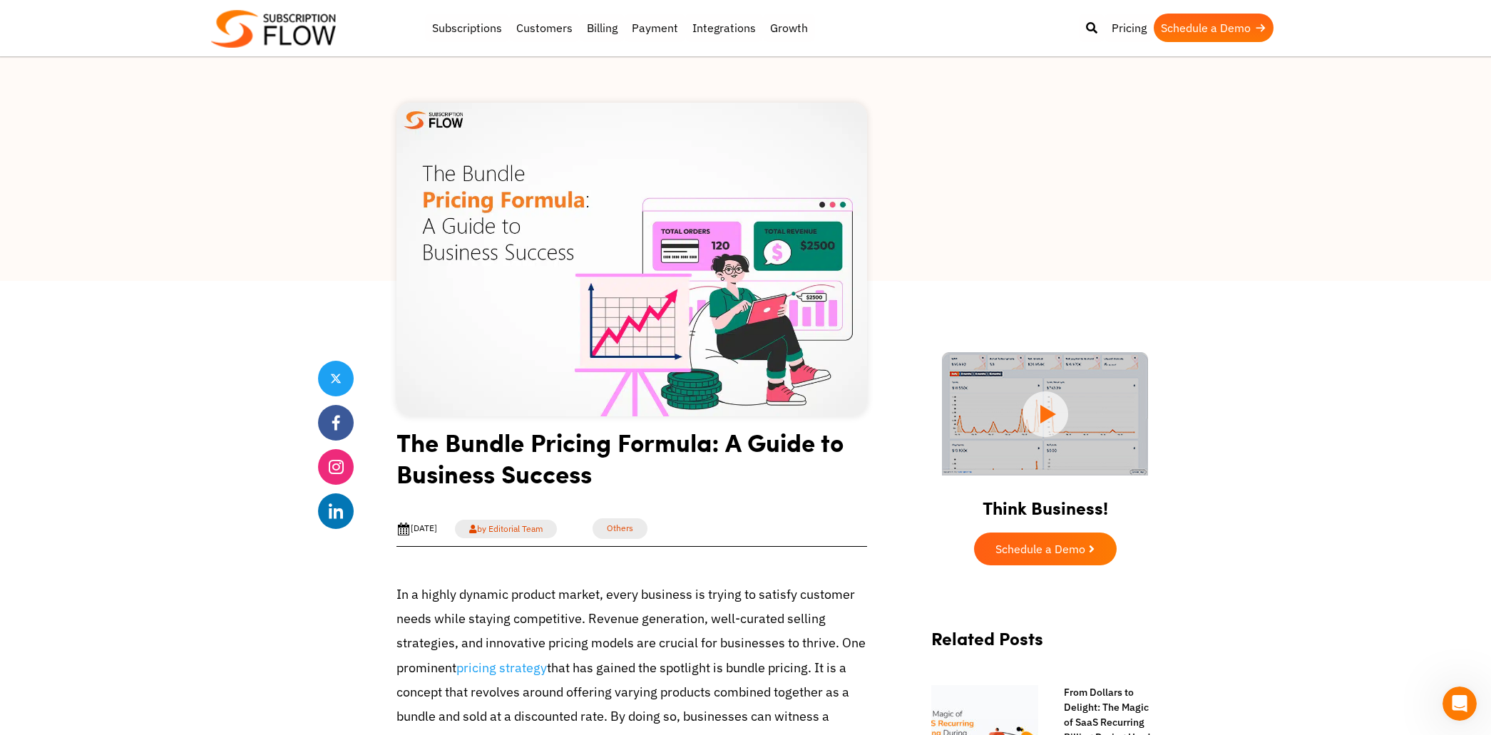
scroll to position [0, 0]
